Goal: Information Seeking & Learning: Learn about a topic

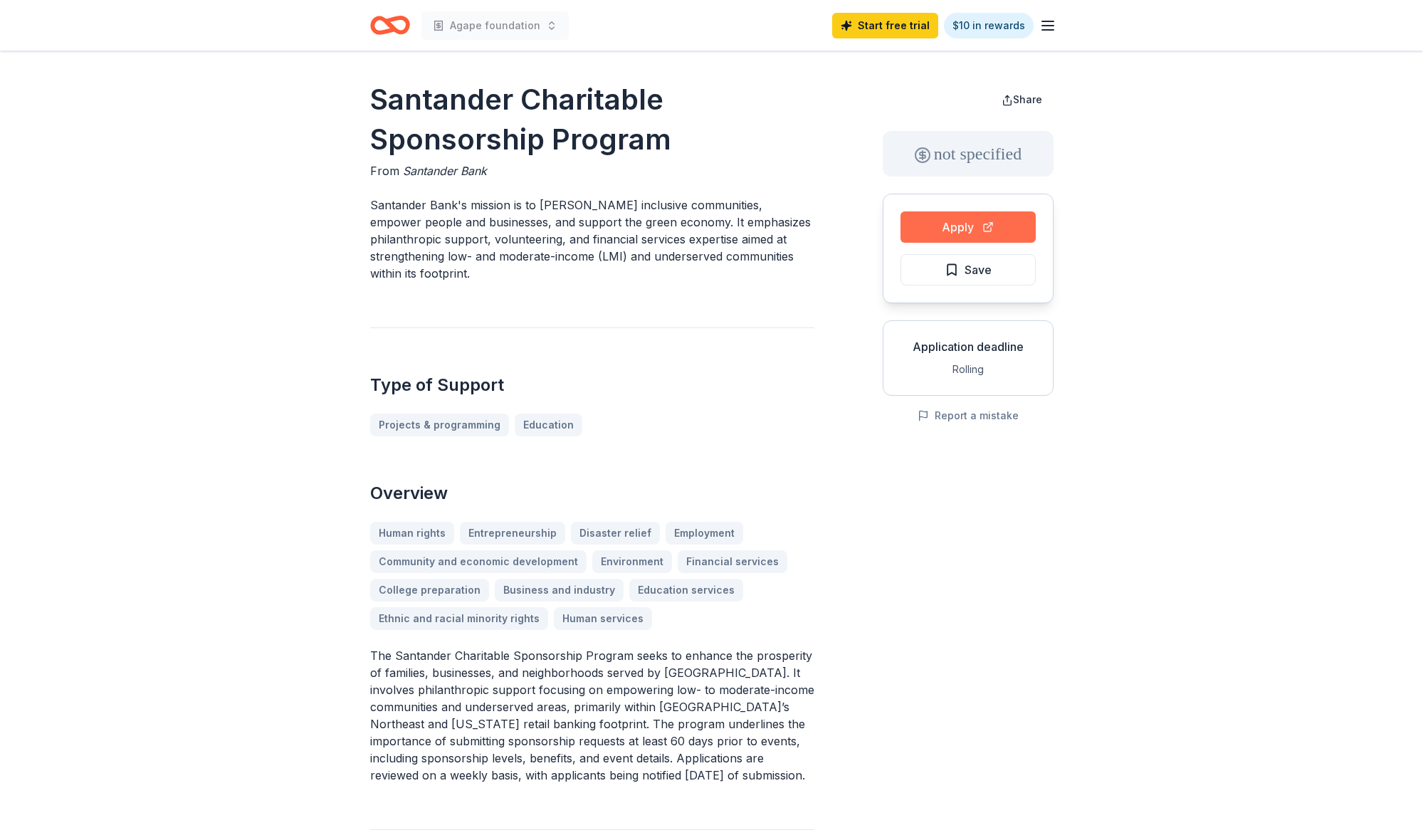
click at [989, 230] on button "Apply" at bounding box center [968, 227] width 135 height 31
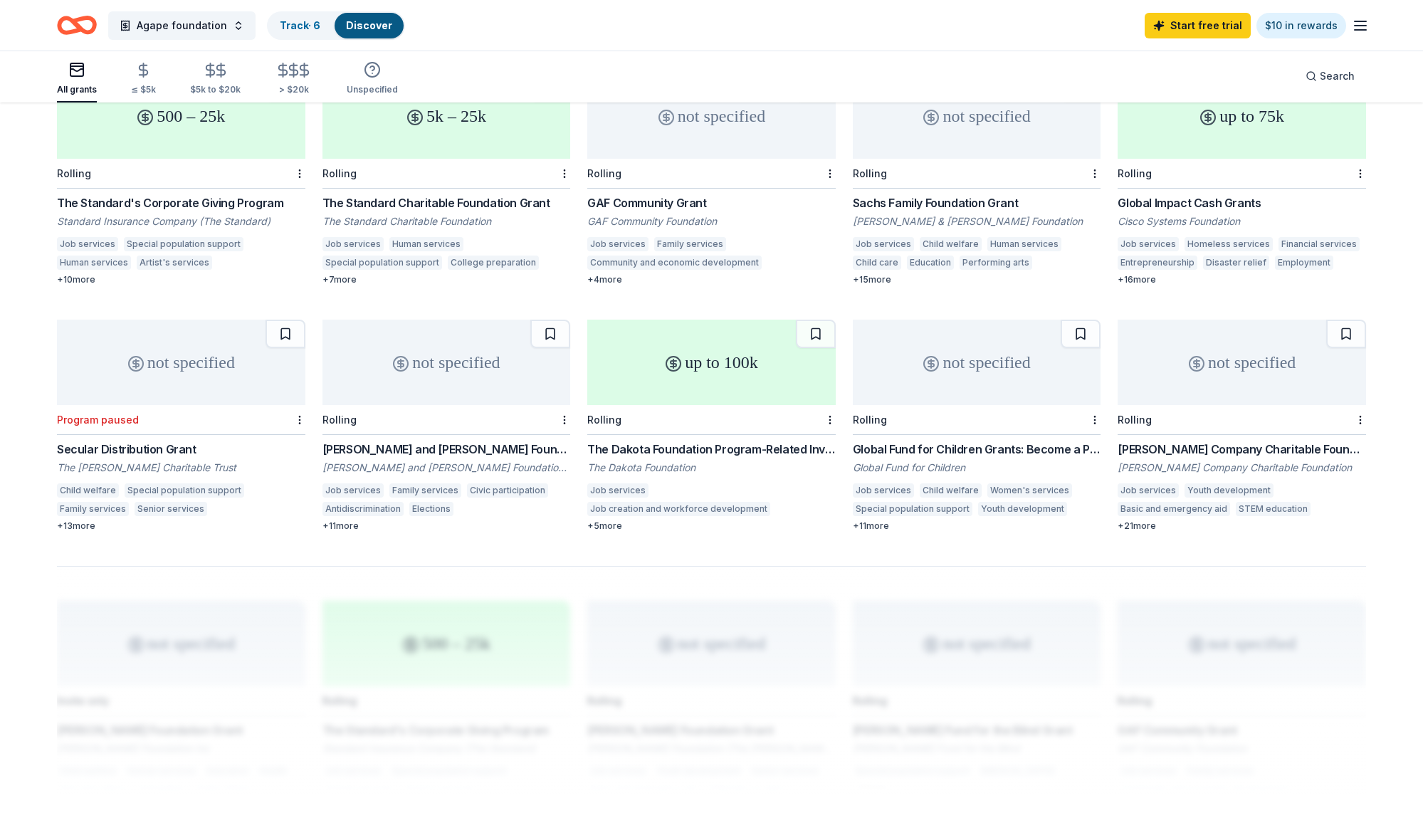
scroll to position [673, 0]
click at [621, 442] on div "Global Fund for Children Grants: Become a Partner" at bounding box center [978, 450] width 249 height 17
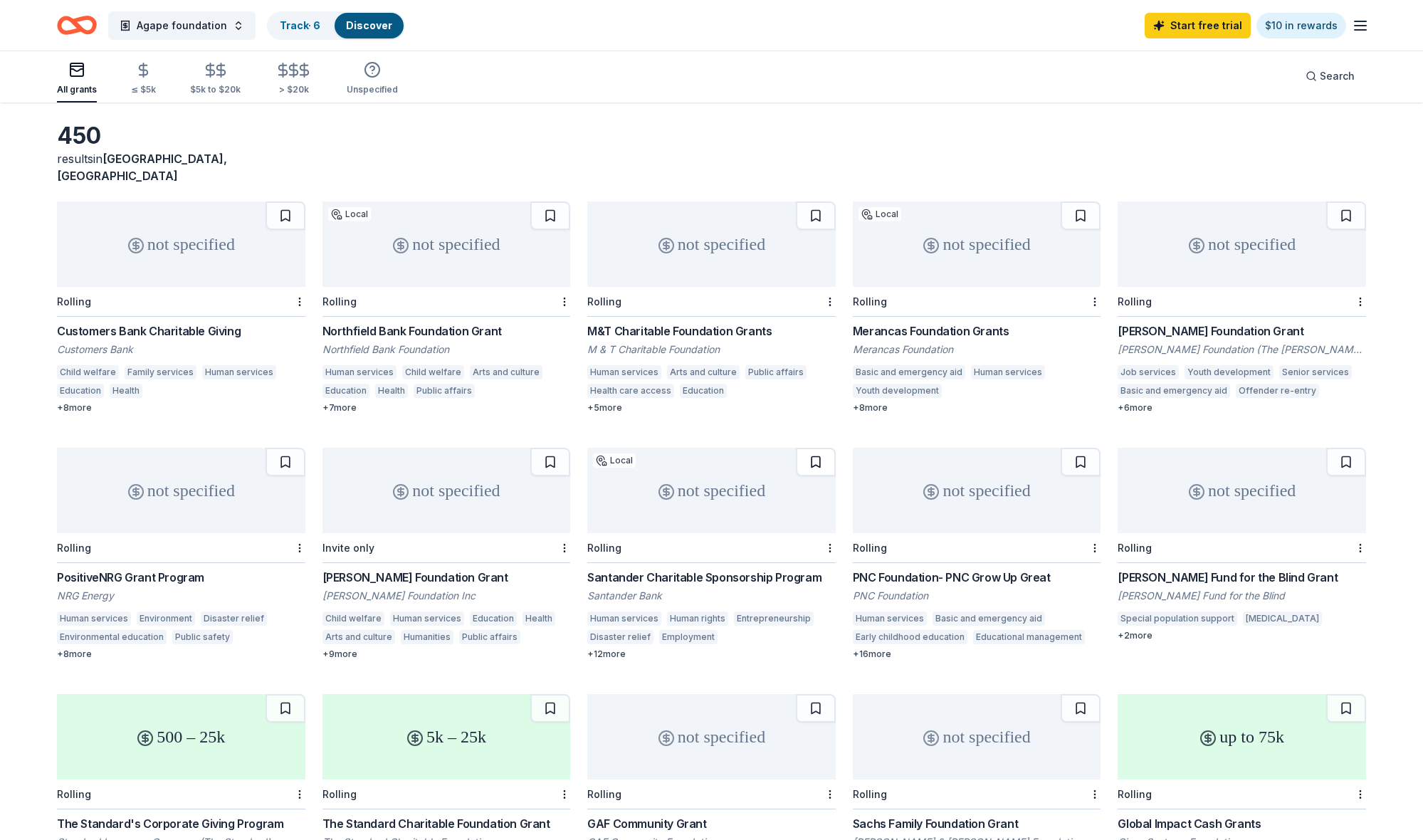
scroll to position [45, 0]
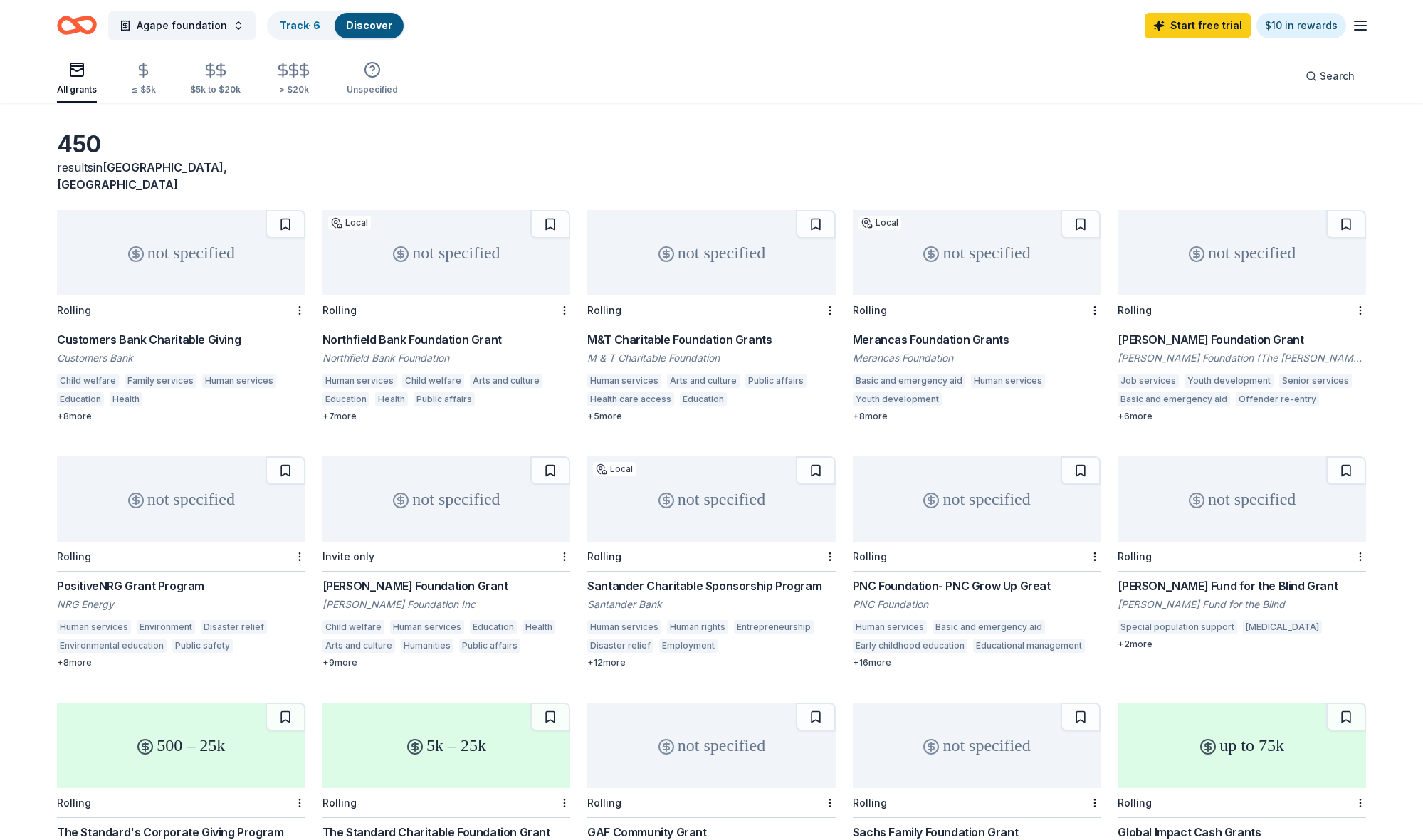
click at [621, 542] on div "Rolling" at bounding box center [978, 556] width 249 height 30
click at [621, 296] on div "Rolling" at bounding box center [1242, 310] width 249 height 30
click at [145, 84] on div "≤ $5k" at bounding box center [143, 90] width 25 height 12
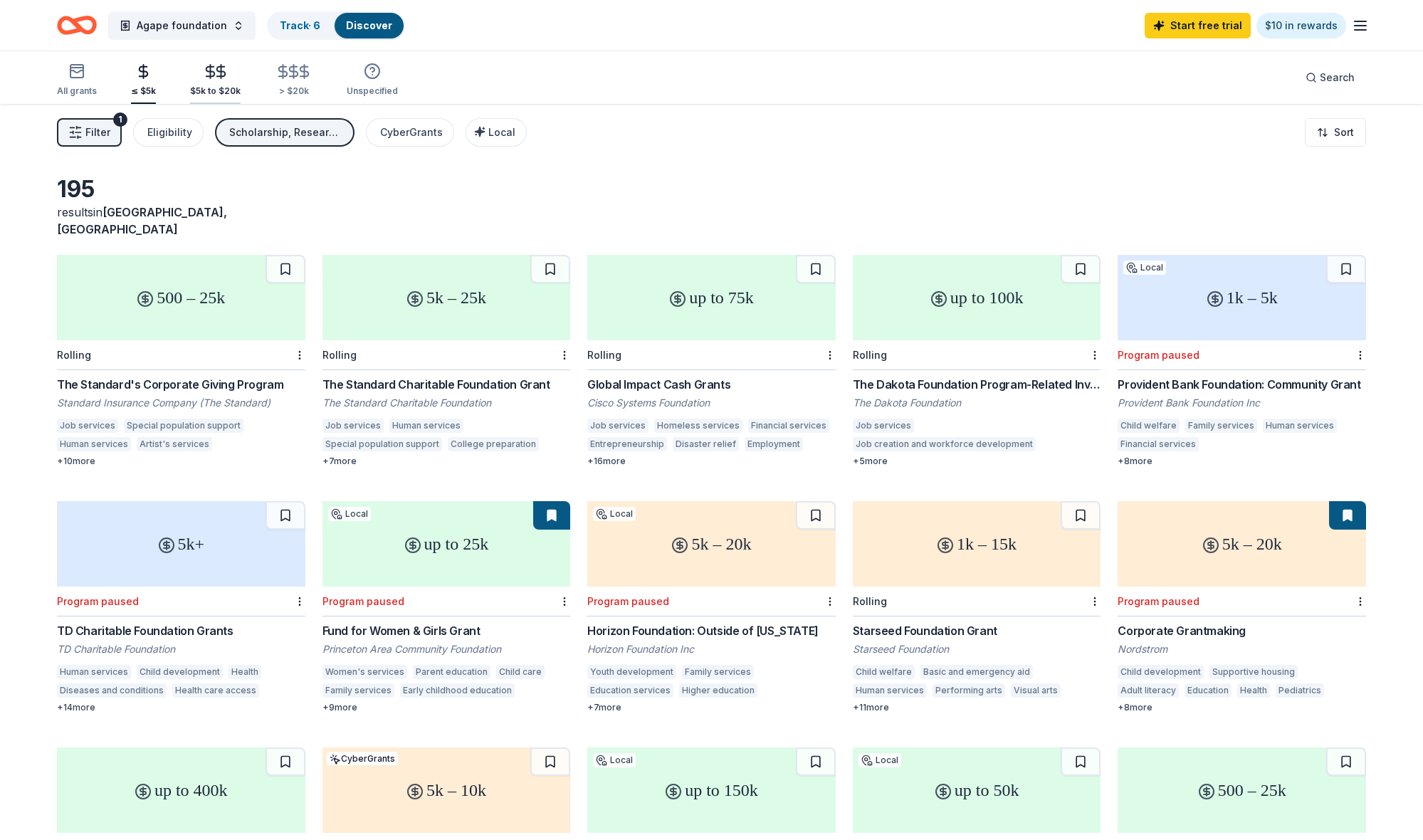
click at [213, 77] on icon "button" at bounding box center [221, 72] width 16 height 16
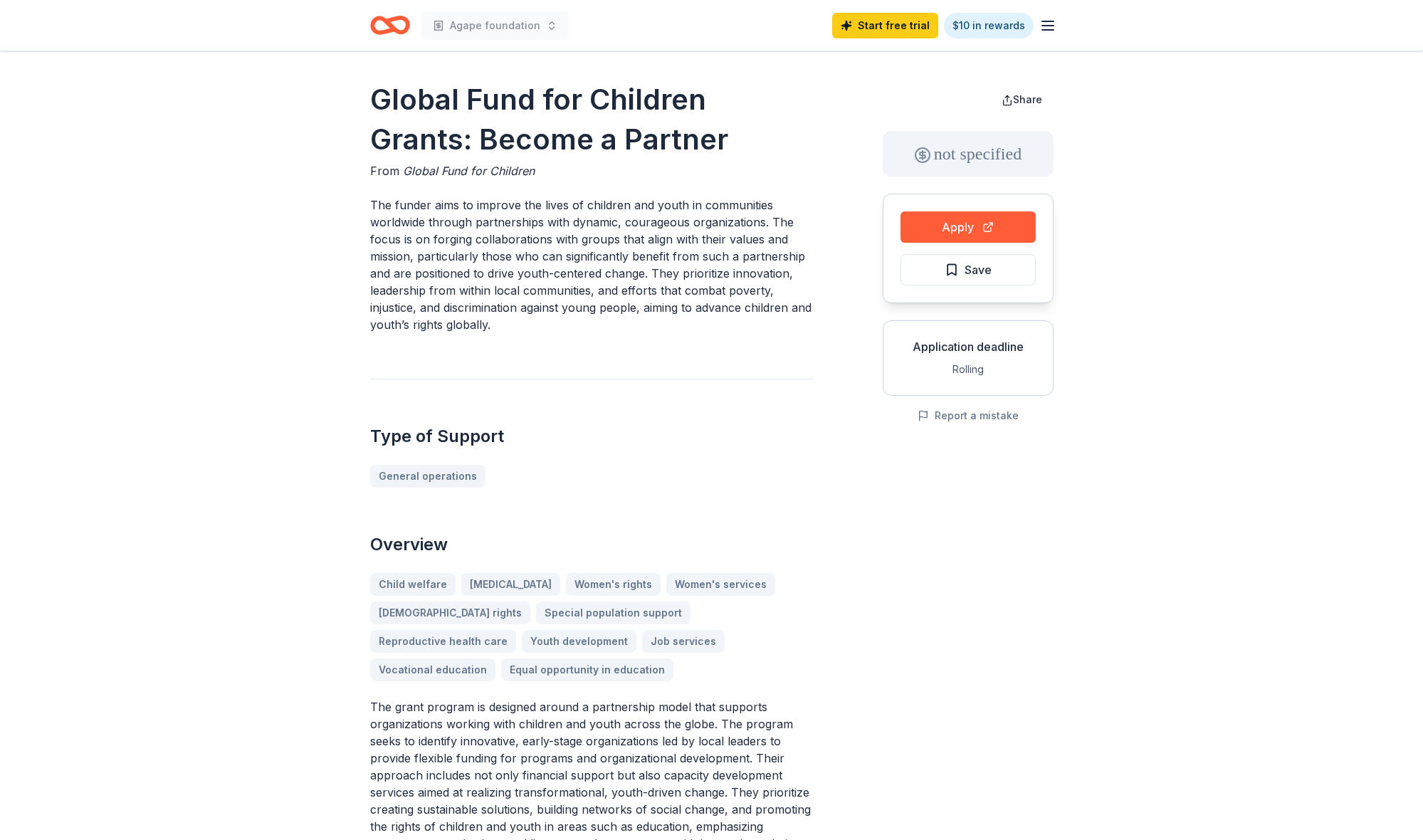
scroll to position [1, 0]
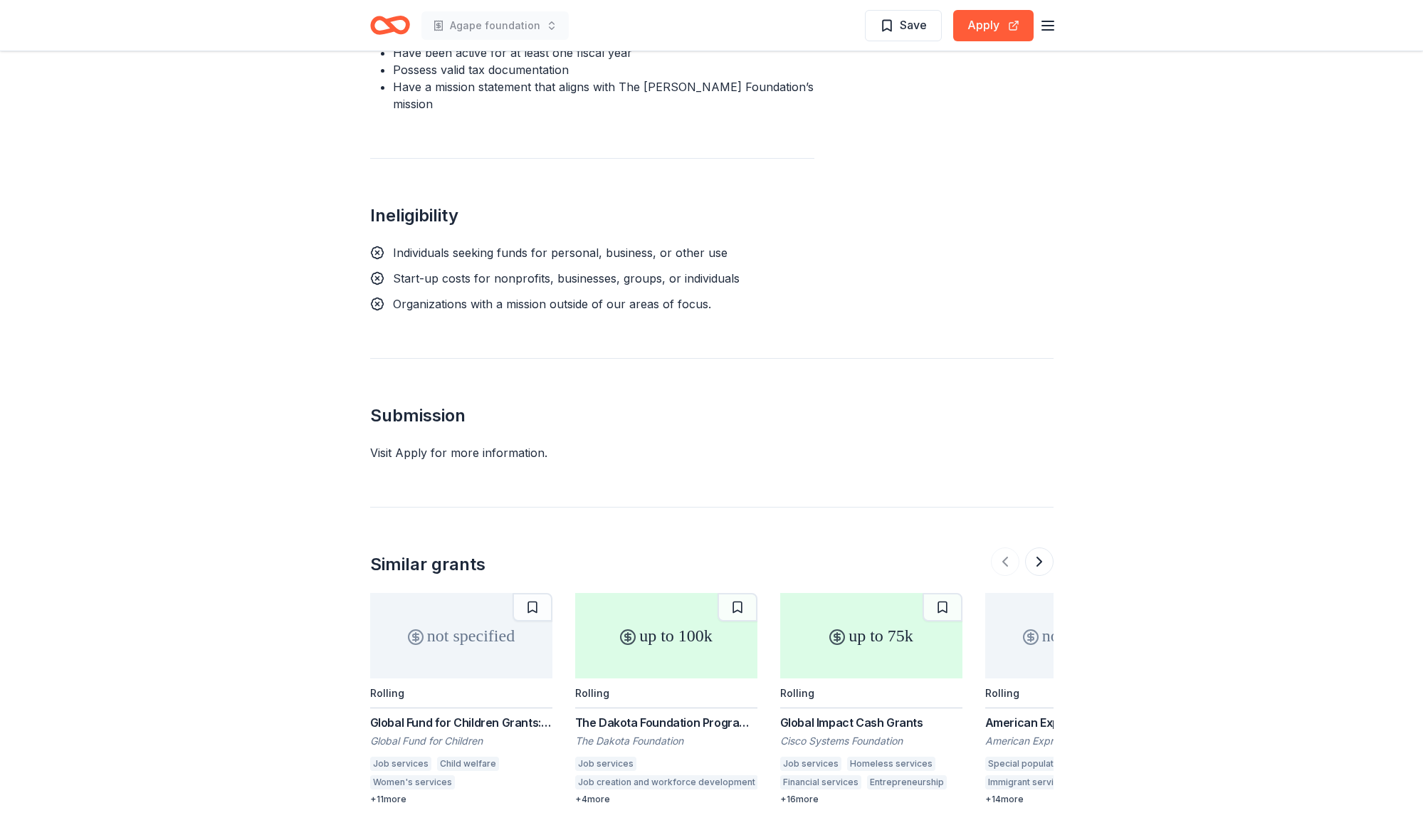
scroll to position [1033, 0]
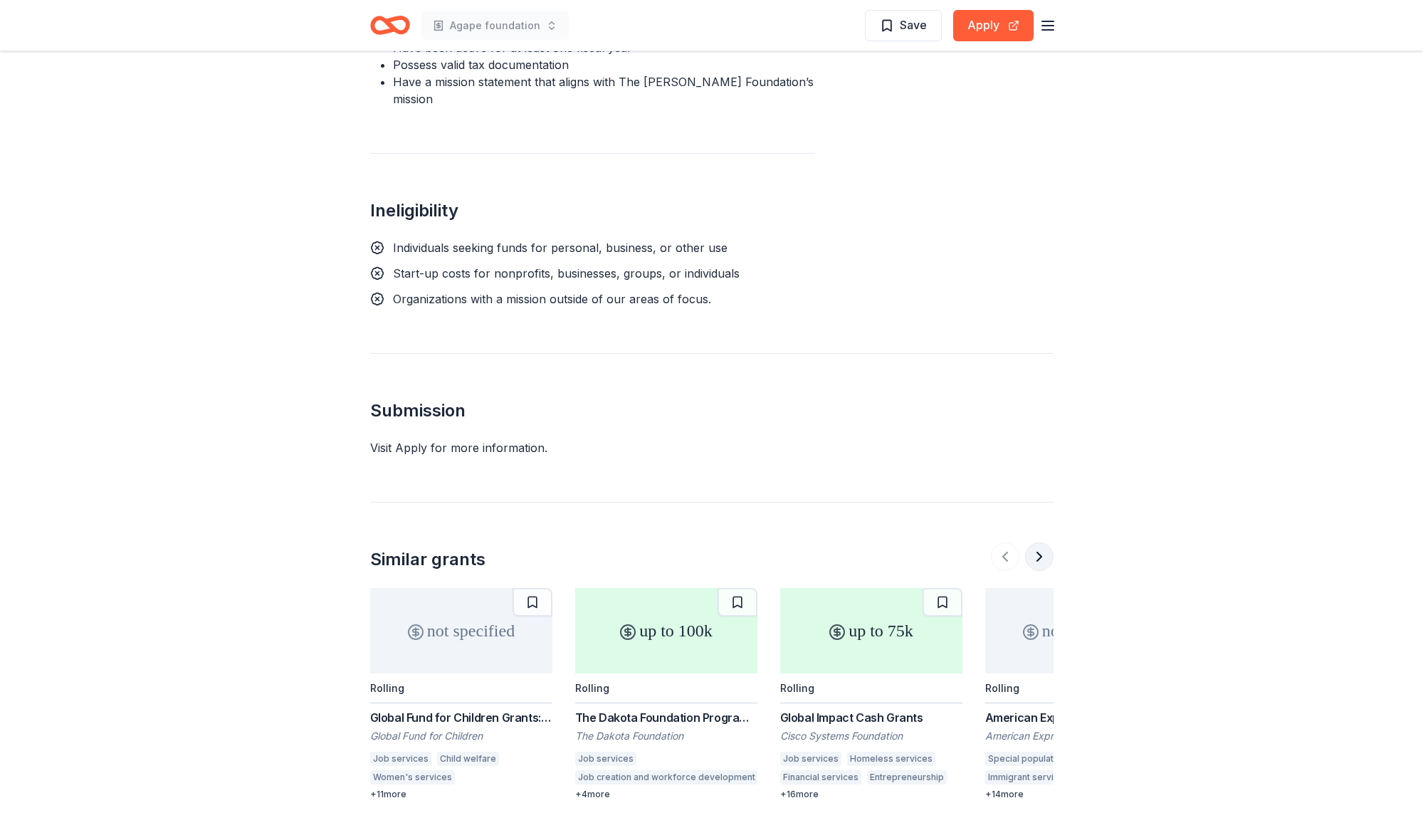
click at [1042, 543] on button at bounding box center [1040, 557] width 29 height 29
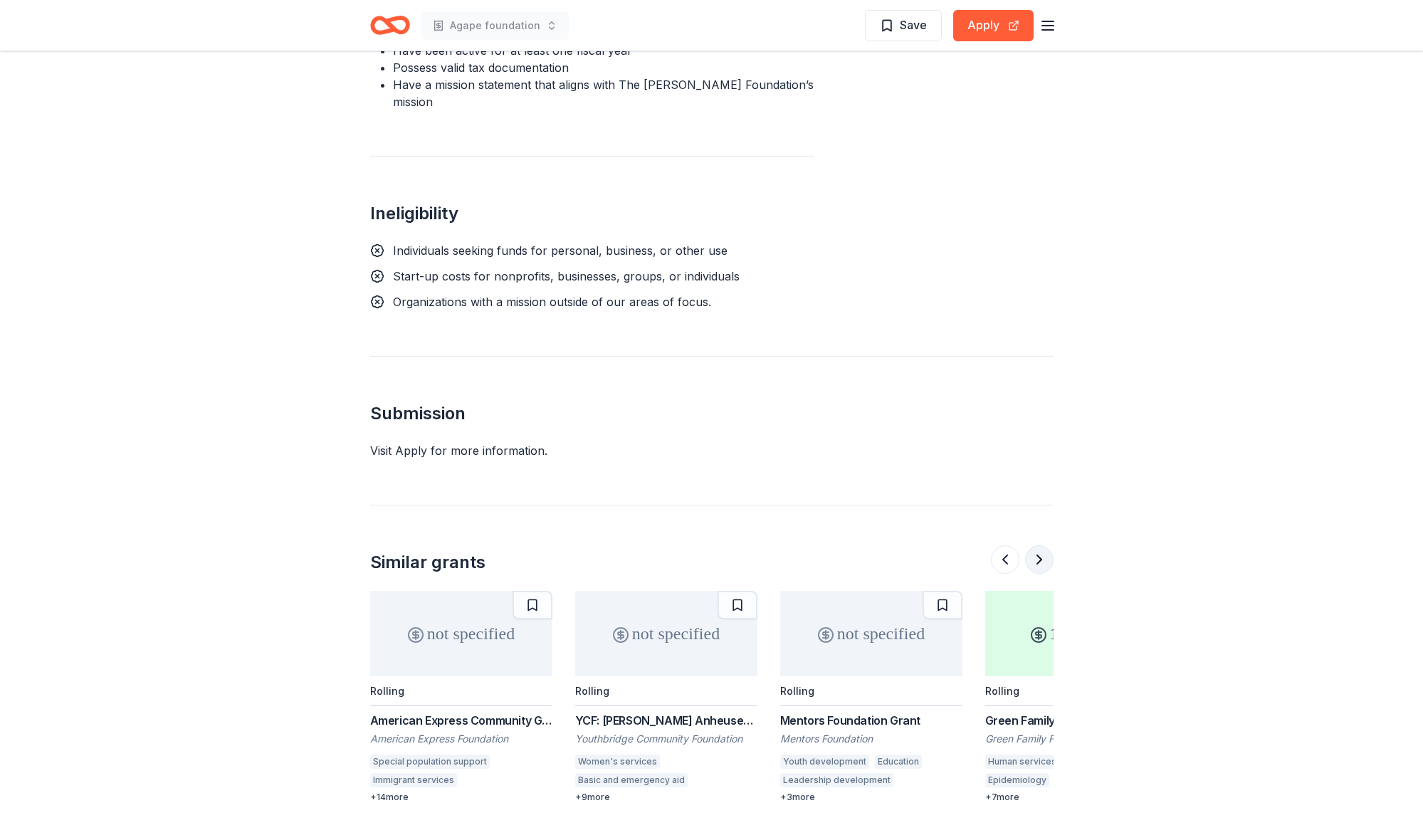
scroll to position [1036, 0]
click at [1042, 545] on button at bounding box center [1040, 560] width 29 height 29
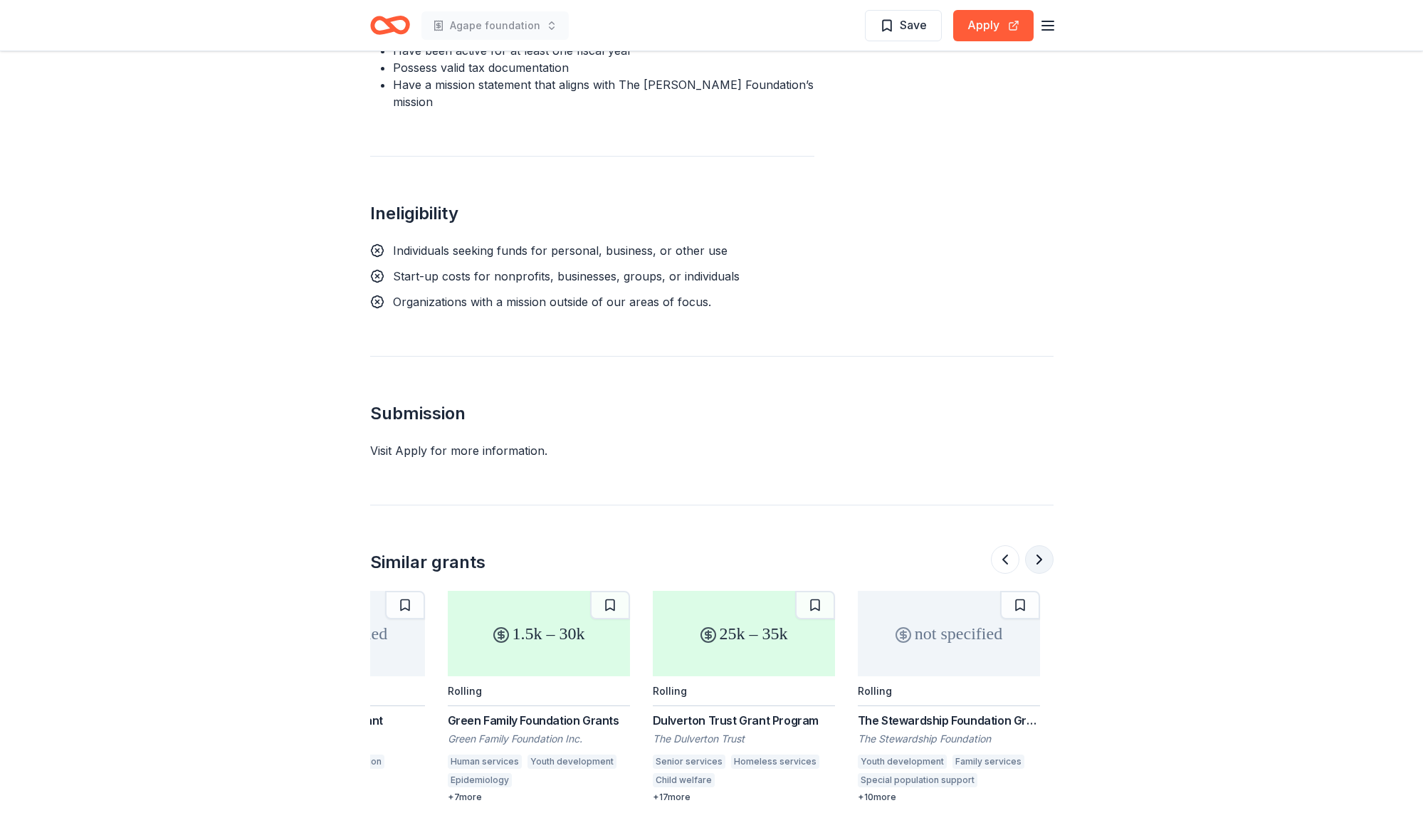
scroll to position [0, 1230]
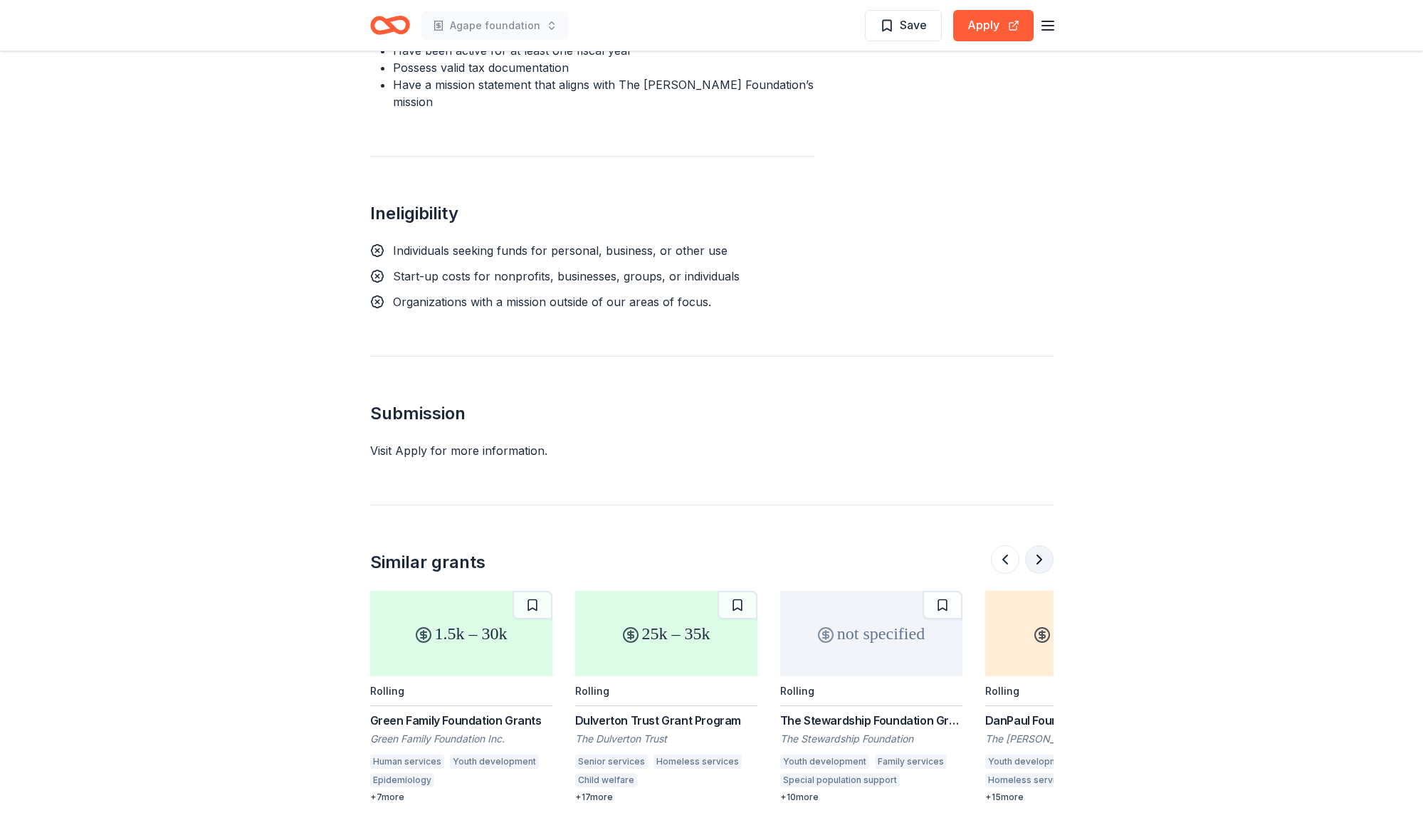
click at [1042, 545] on button at bounding box center [1040, 560] width 29 height 29
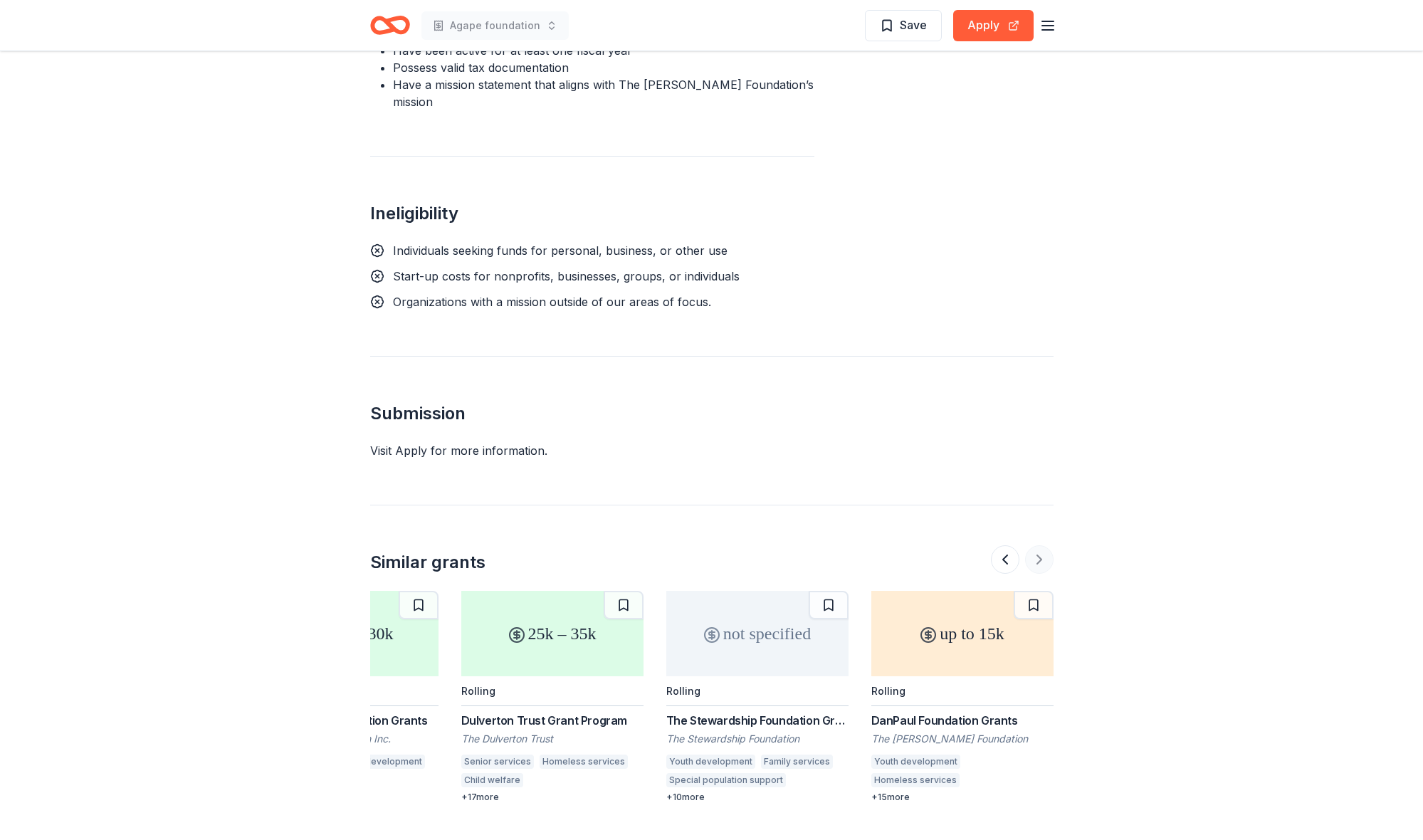
click at [1042, 545] on div at bounding box center [1023, 560] width 63 height 29
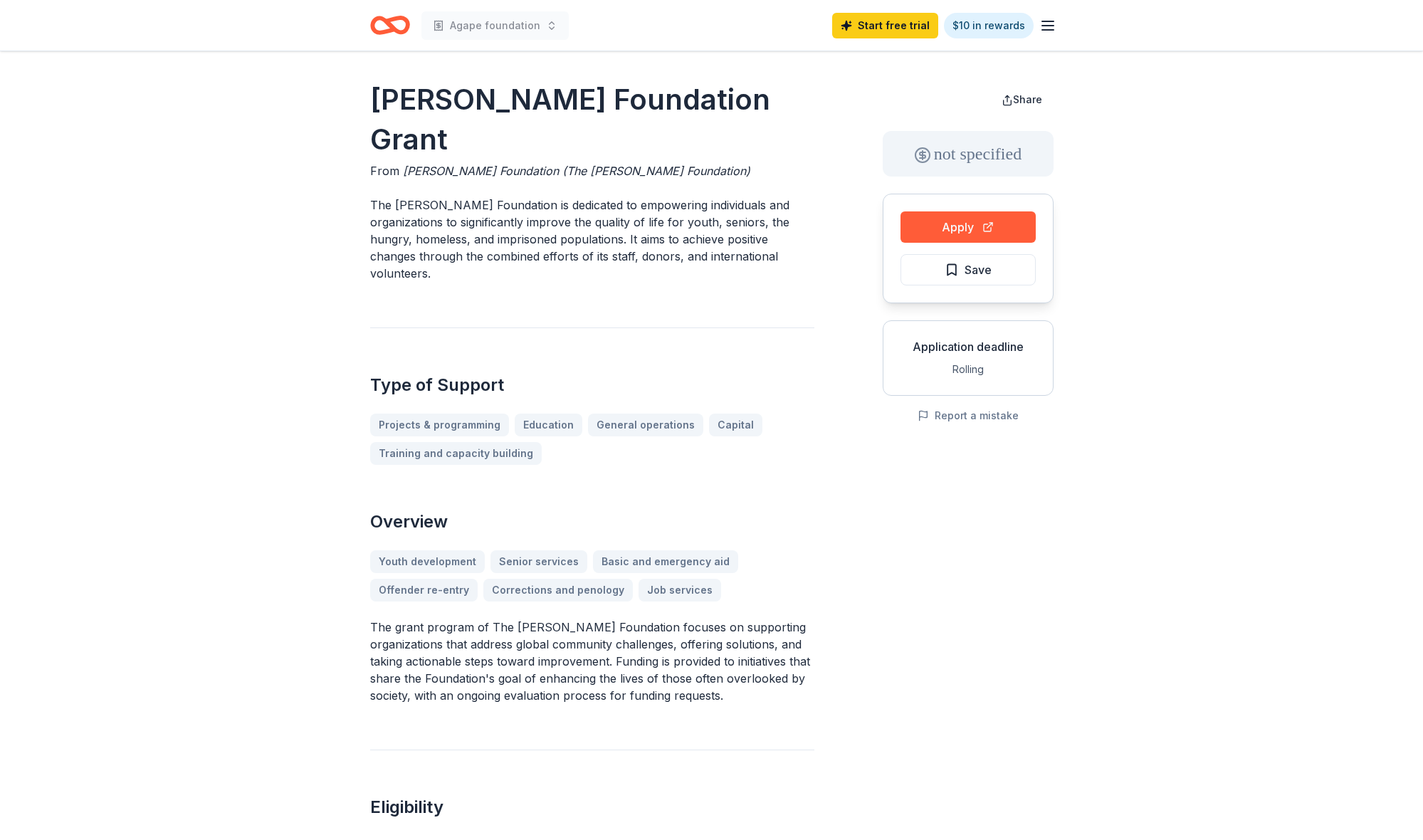
scroll to position [0, 0]
